Goal: Navigation & Orientation: Find specific page/section

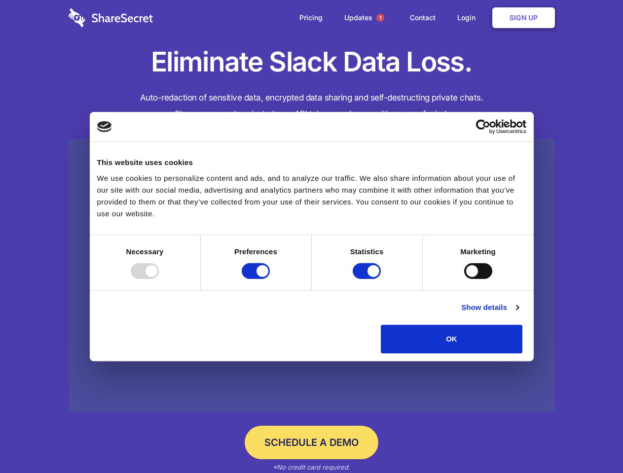
click at [159, 279] on div at bounding box center [145, 271] width 28 height 16
click at [270, 279] on input "Preferences" at bounding box center [256, 271] width 28 height 16
checkbox input "false"
click at [368, 279] on input "Statistics" at bounding box center [366, 271] width 28 height 16
checkbox input "false"
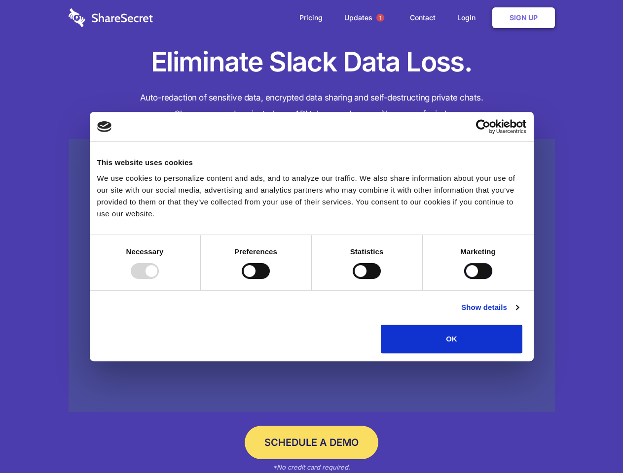
click at [464, 279] on input "Marketing" at bounding box center [478, 271] width 28 height 16
checkbox input "true"
click at [518, 314] on link "Show details" at bounding box center [489, 308] width 57 height 12
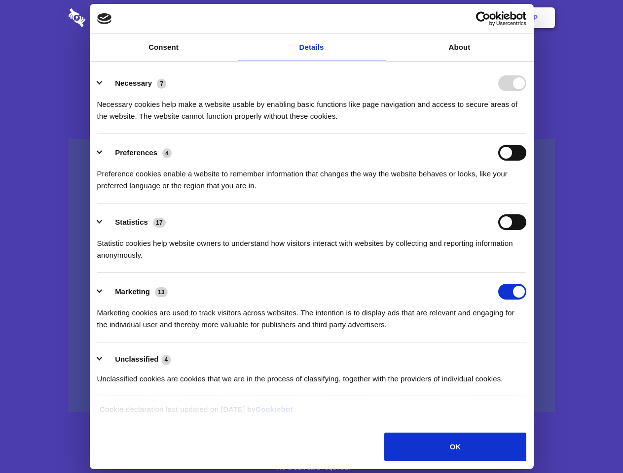
click at [526, 134] on li "Necessary 7 Necessary cookies help make a website usable by enabling basic func…" at bounding box center [311, 100] width 429 height 70
click at [380, 18] on span "1" at bounding box center [380, 18] width 8 height 8
